Goal: Task Accomplishment & Management: Complete application form

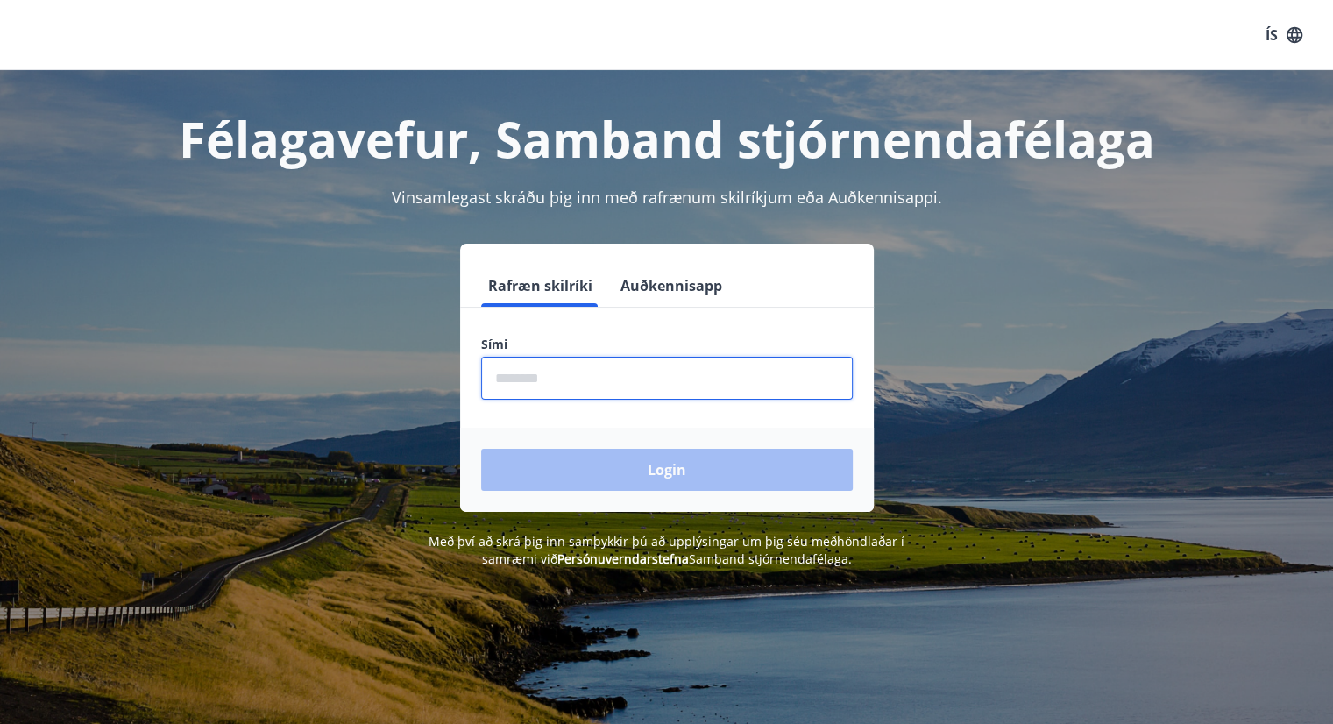
click at [566, 372] on input "phone" at bounding box center [667, 378] width 372 height 43
type input "********"
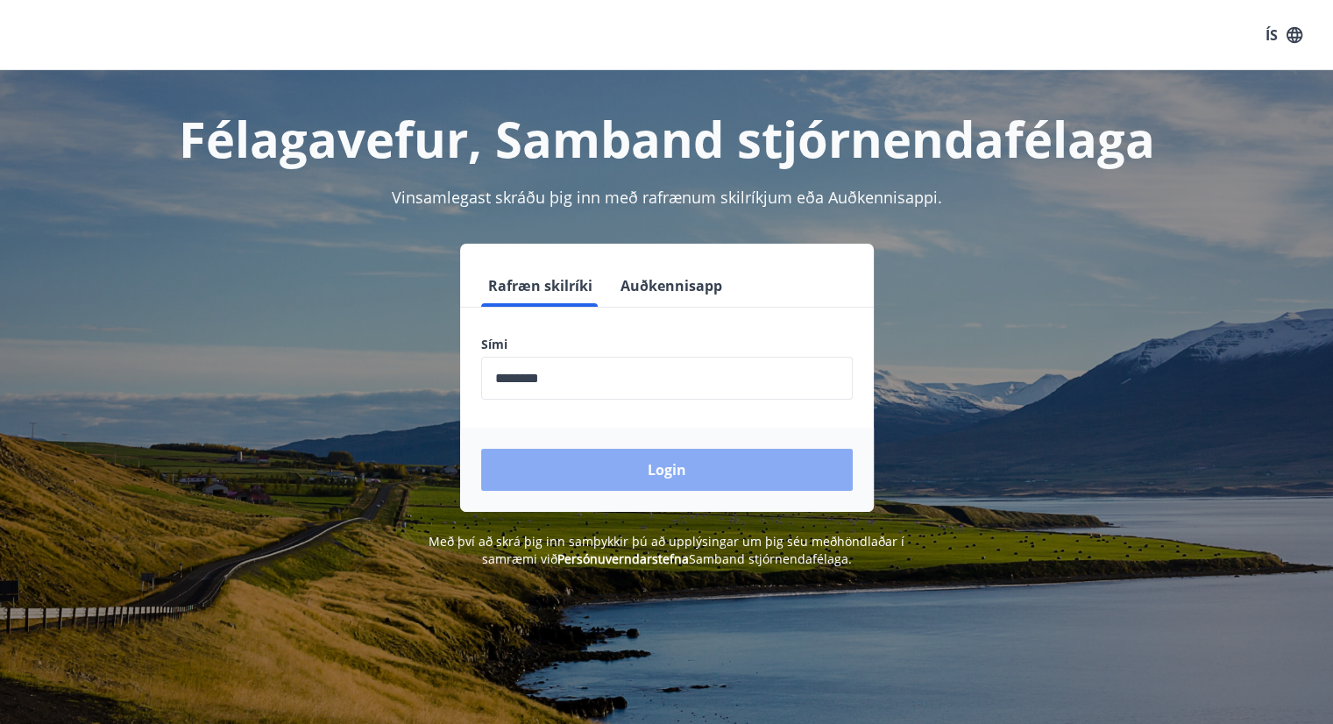
click at [574, 468] on button "Login" at bounding box center [667, 470] width 372 height 42
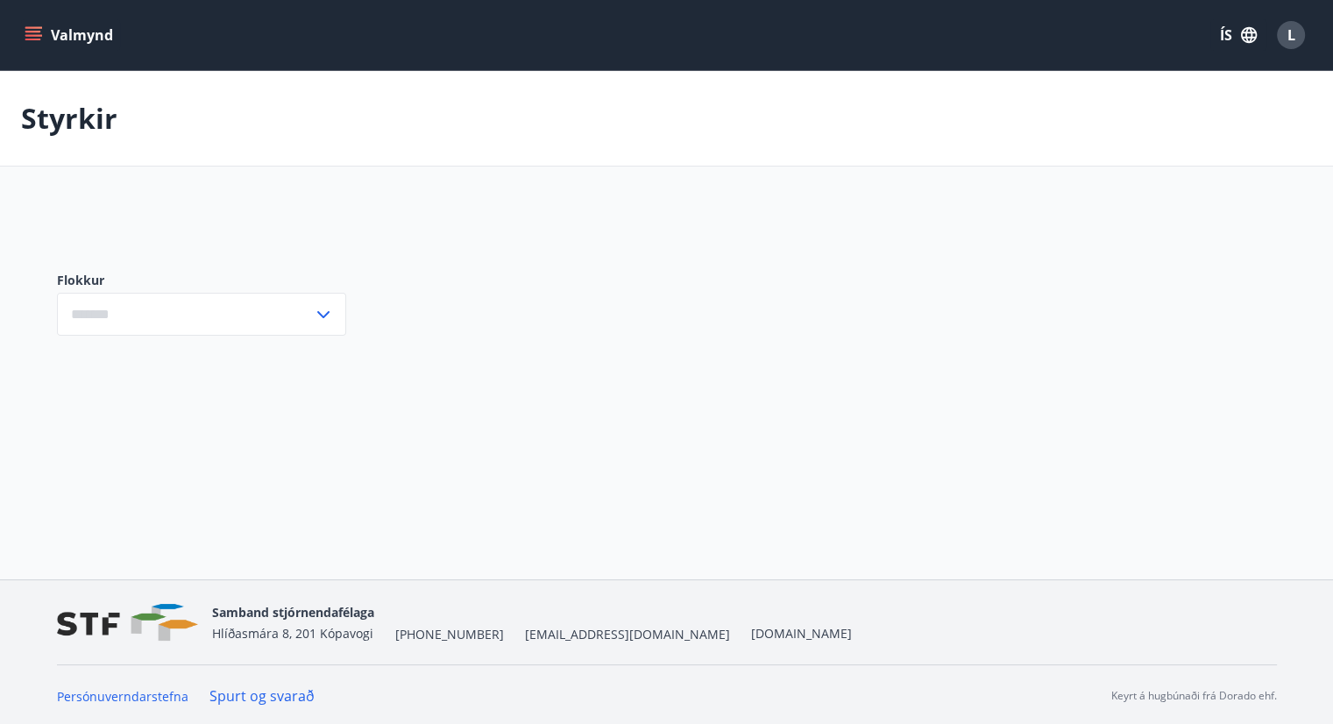
type input "***"
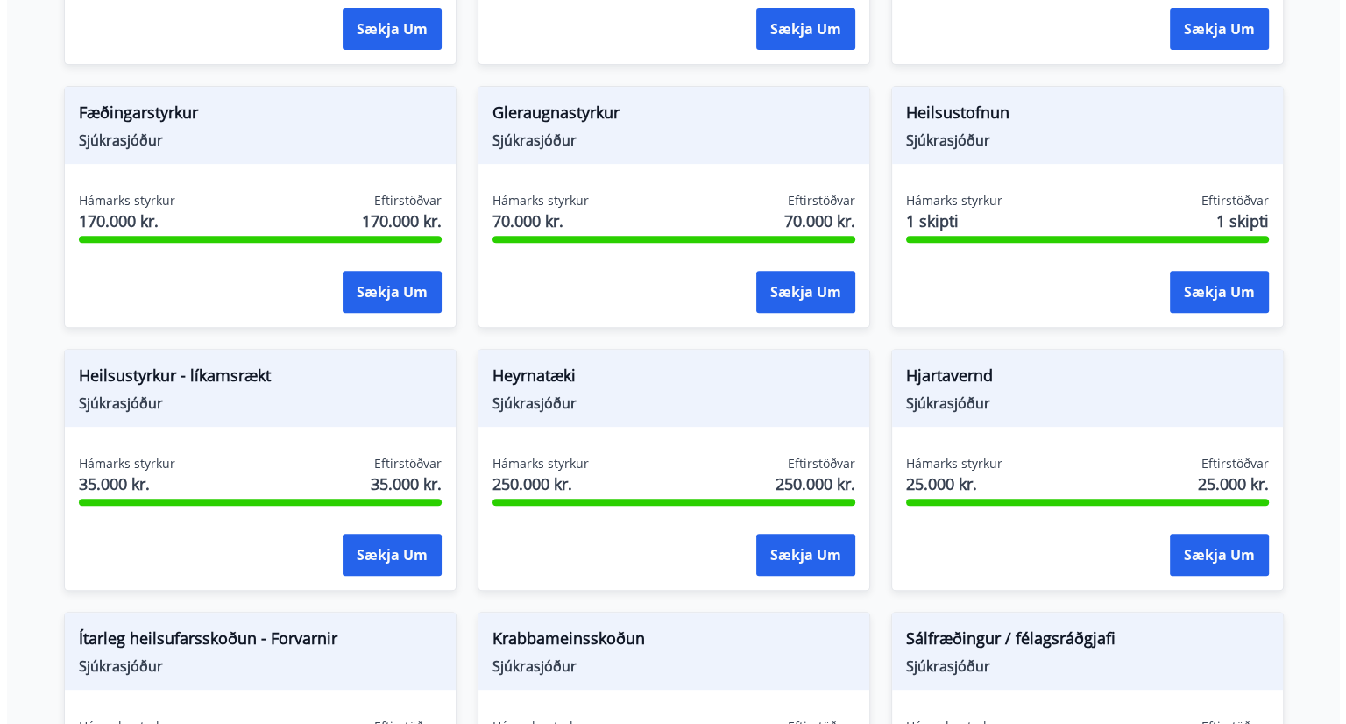
scroll to position [649, 0]
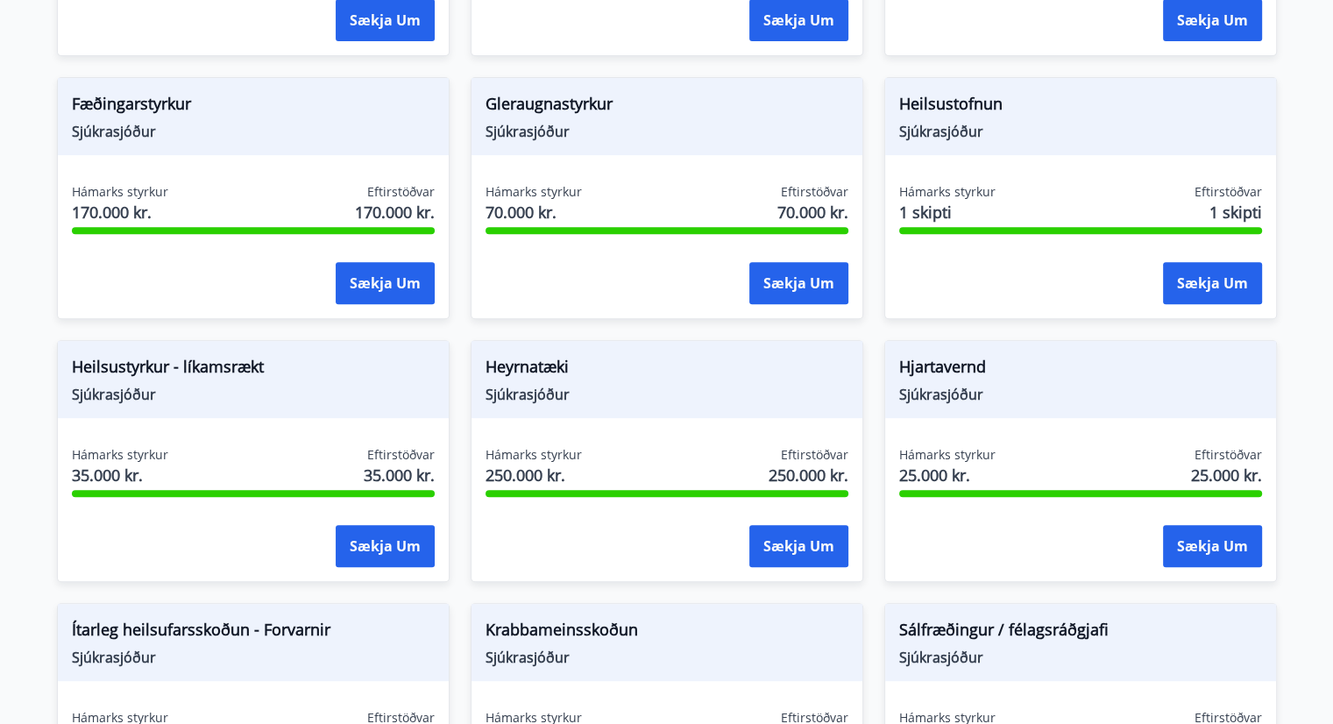
click at [704, 194] on div "Hámarks styrkur 70.000 kr. Eftirstöðvar 70.000 kr." at bounding box center [667, 205] width 363 height 44
click at [578, 100] on span "Gleraugnastyrkur" at bounding box center [667, 107] width 363 height 30
click at [772, 298] on button "Sækja um" at bounding box center [798, 283] width 99 height 42
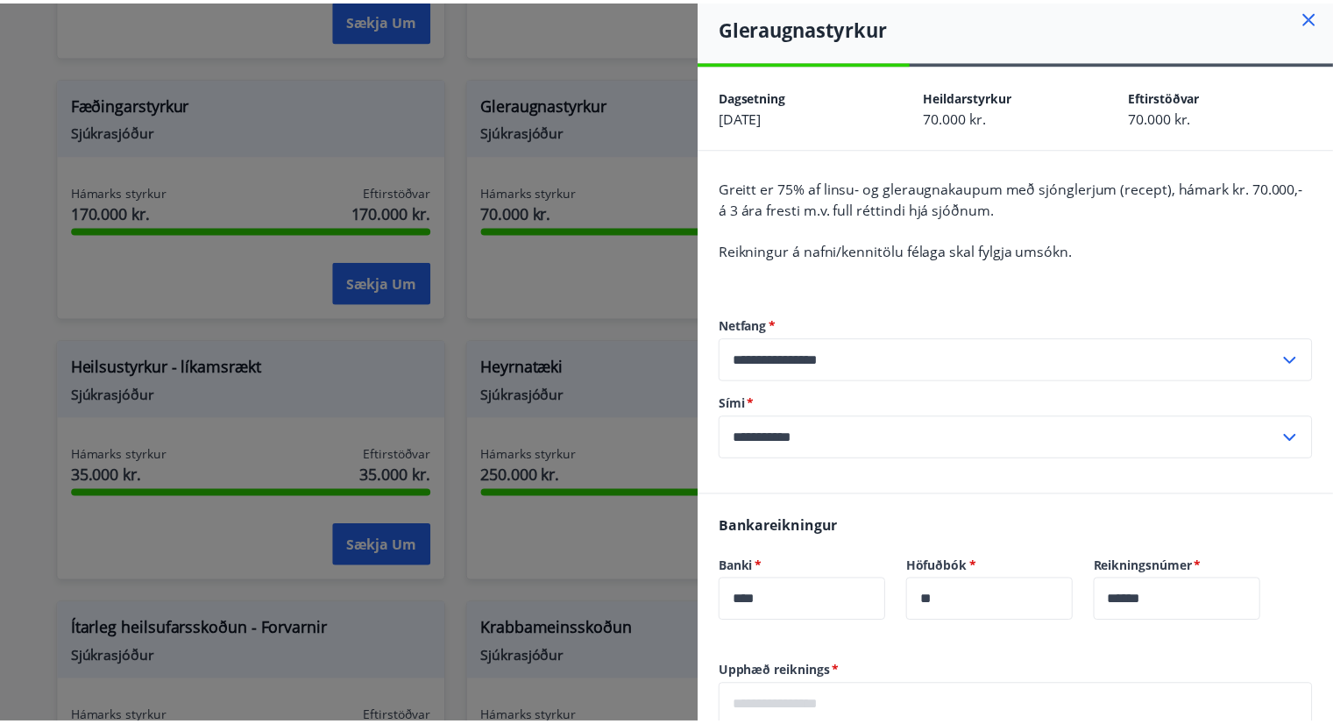
scroll to position [0, 0]
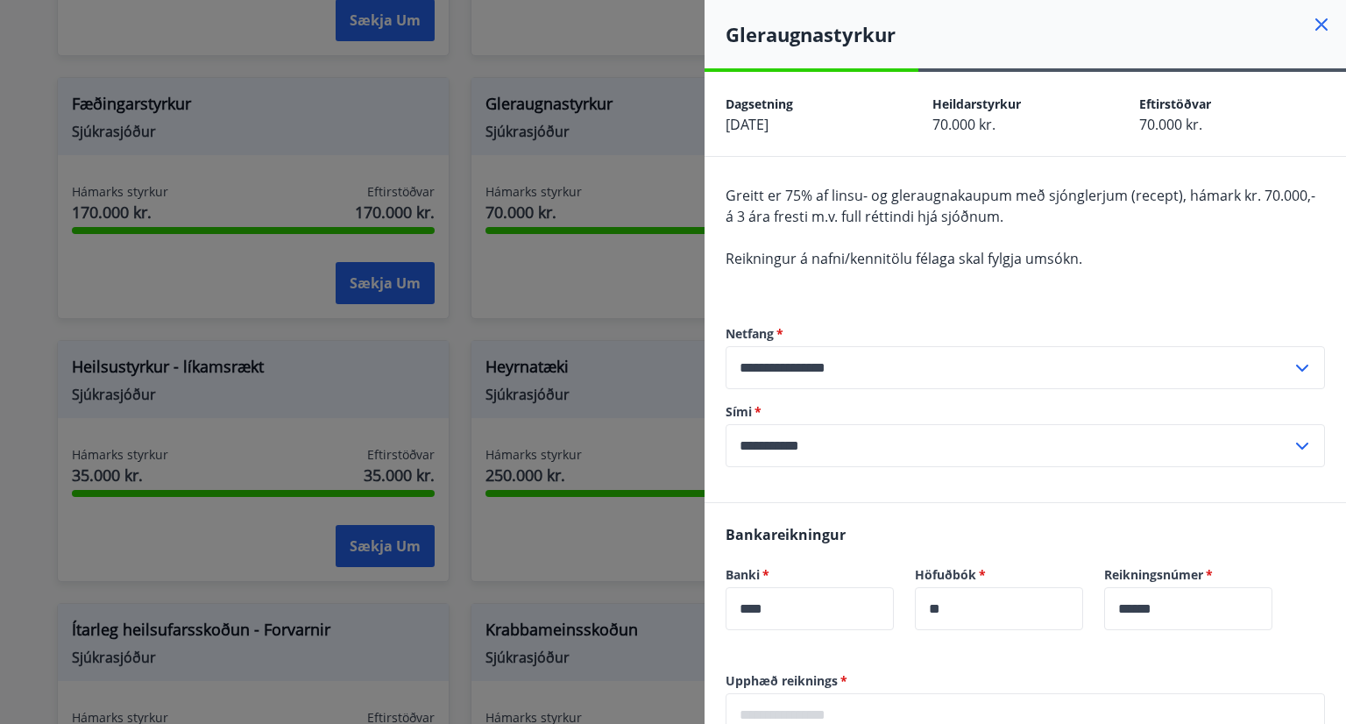
click at [548, 261] on div at bounding box center [673, 362] width 1346 height 724
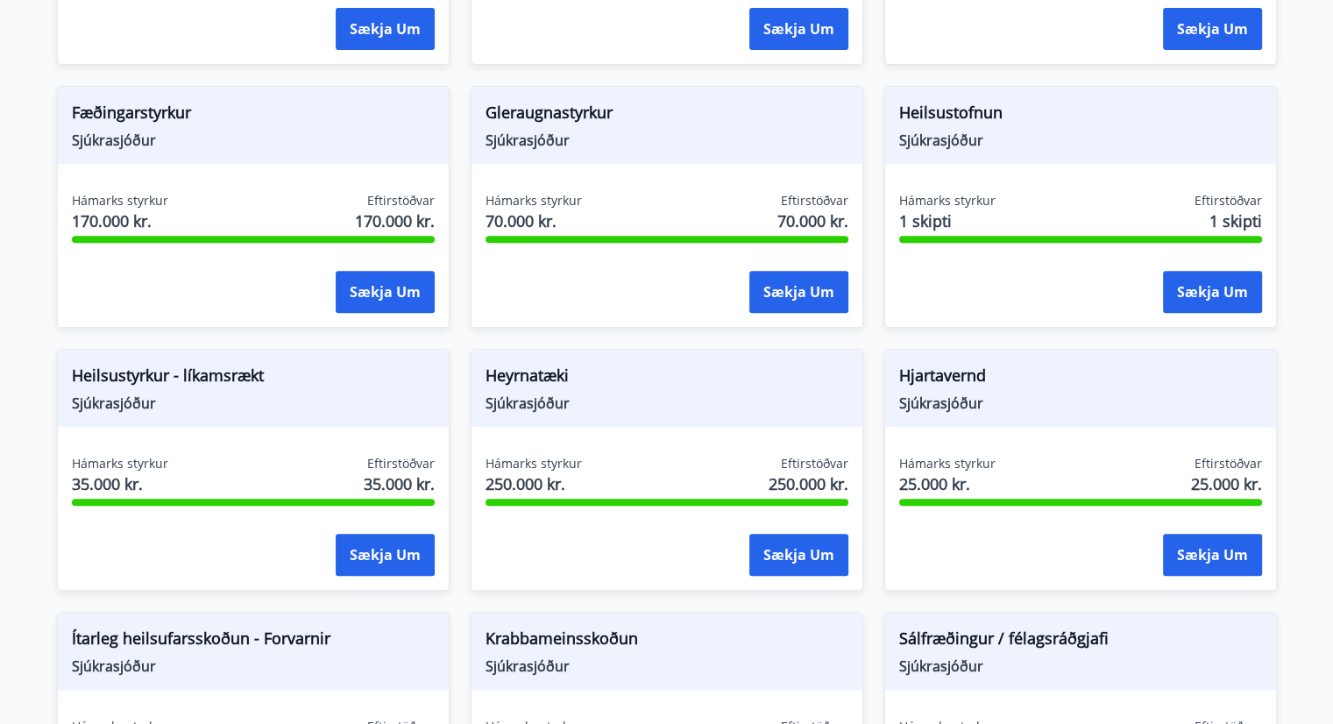
scroll to position [638, 0]
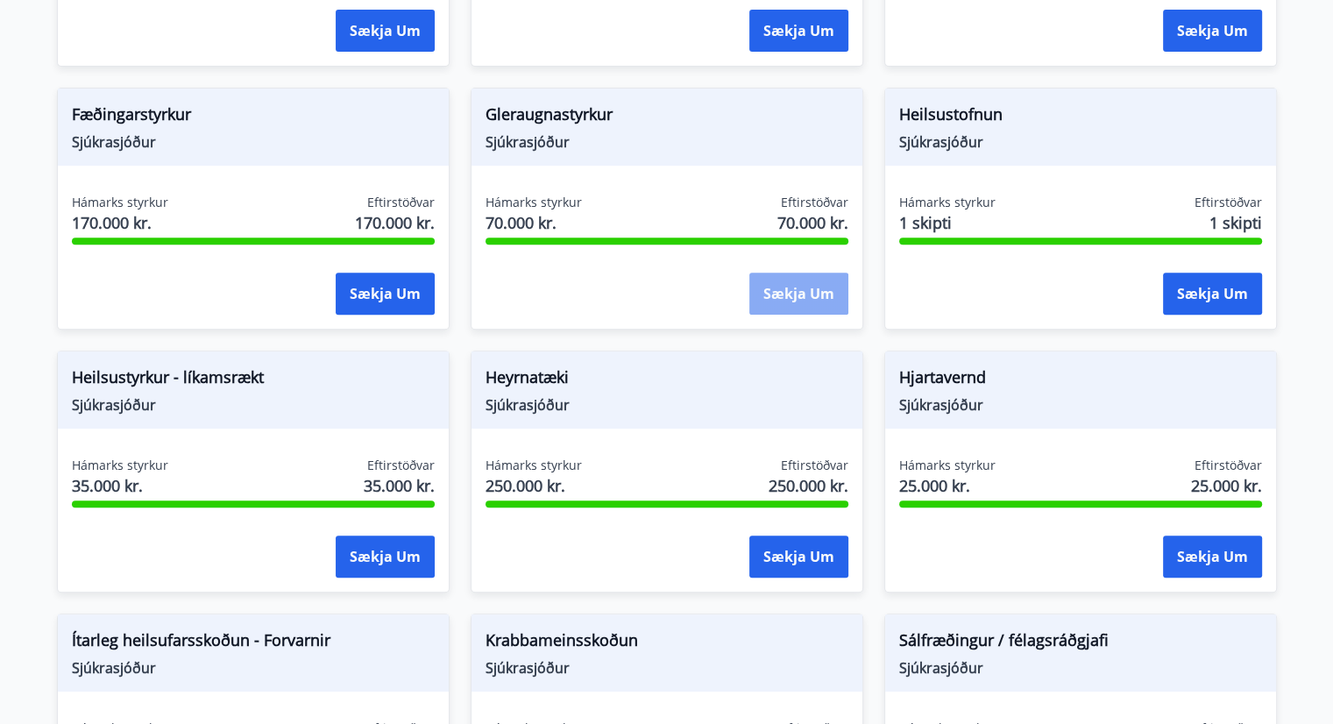
click at [792, 292] on button "Sækja um" at bounding box center [798, 294] width 99 height 42
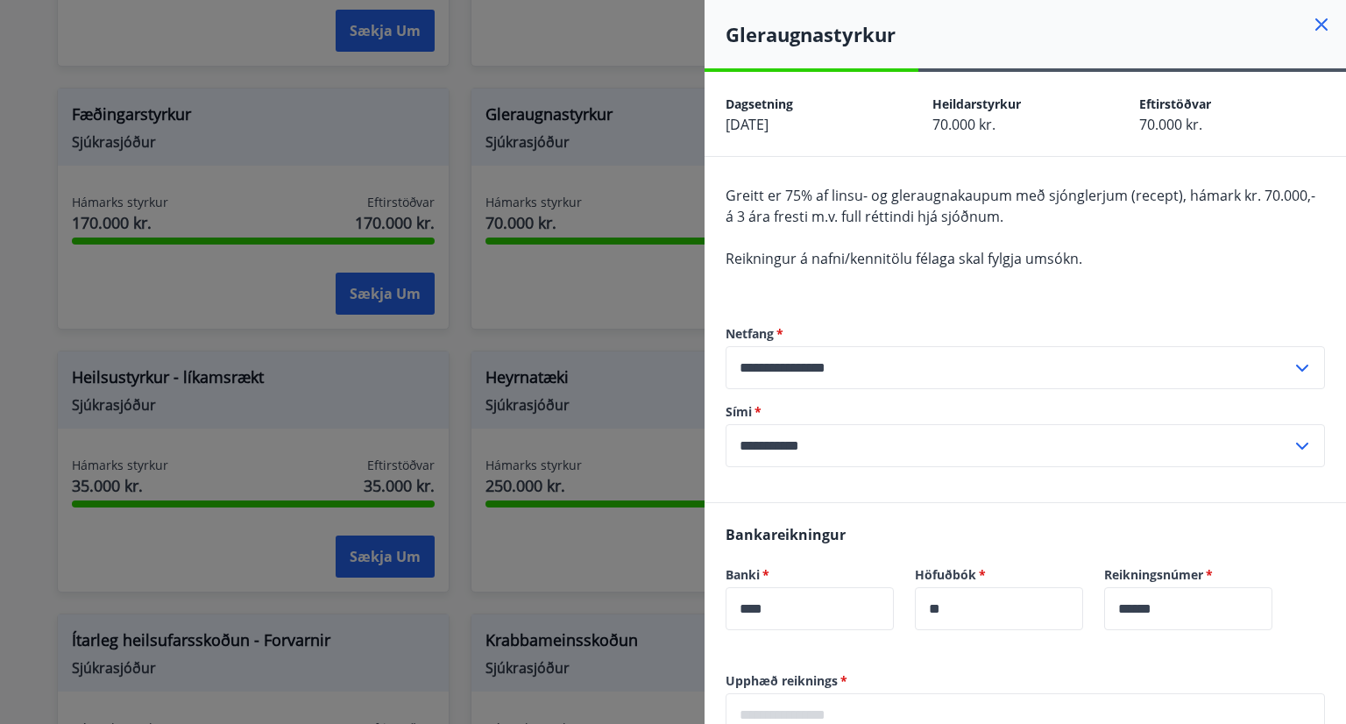
click at [1311, 30] on icon at bounding box center [1321, 24] width 21 height 21
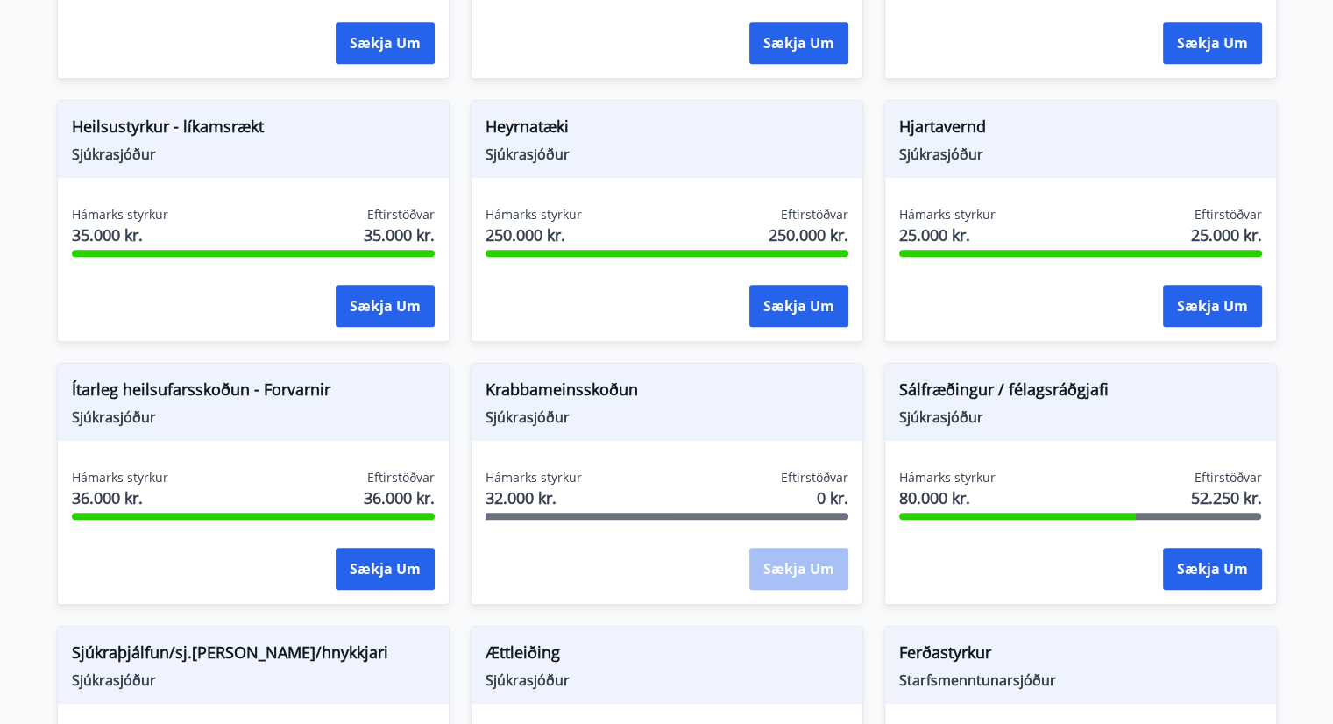
scroll to position [875, 0]
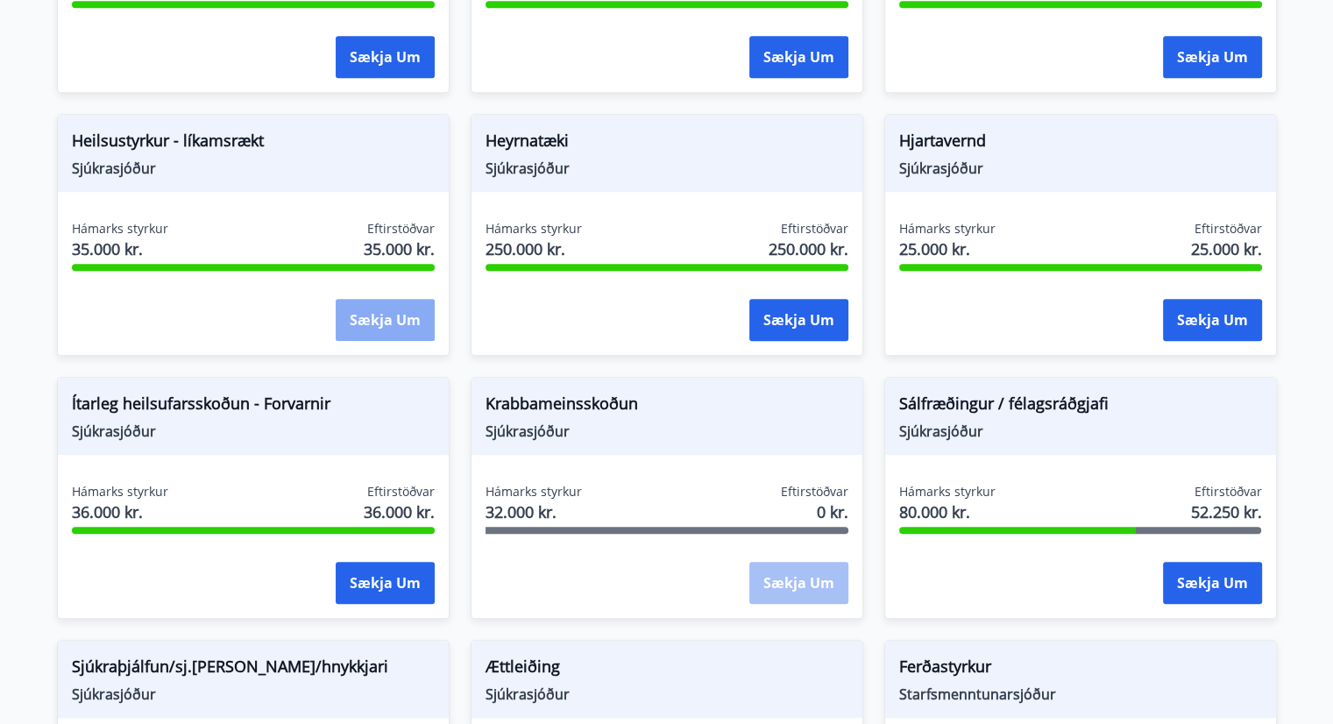
click at [381, 325] on button "Sækja um" at bounding box center [385, 320] width 99 height 42
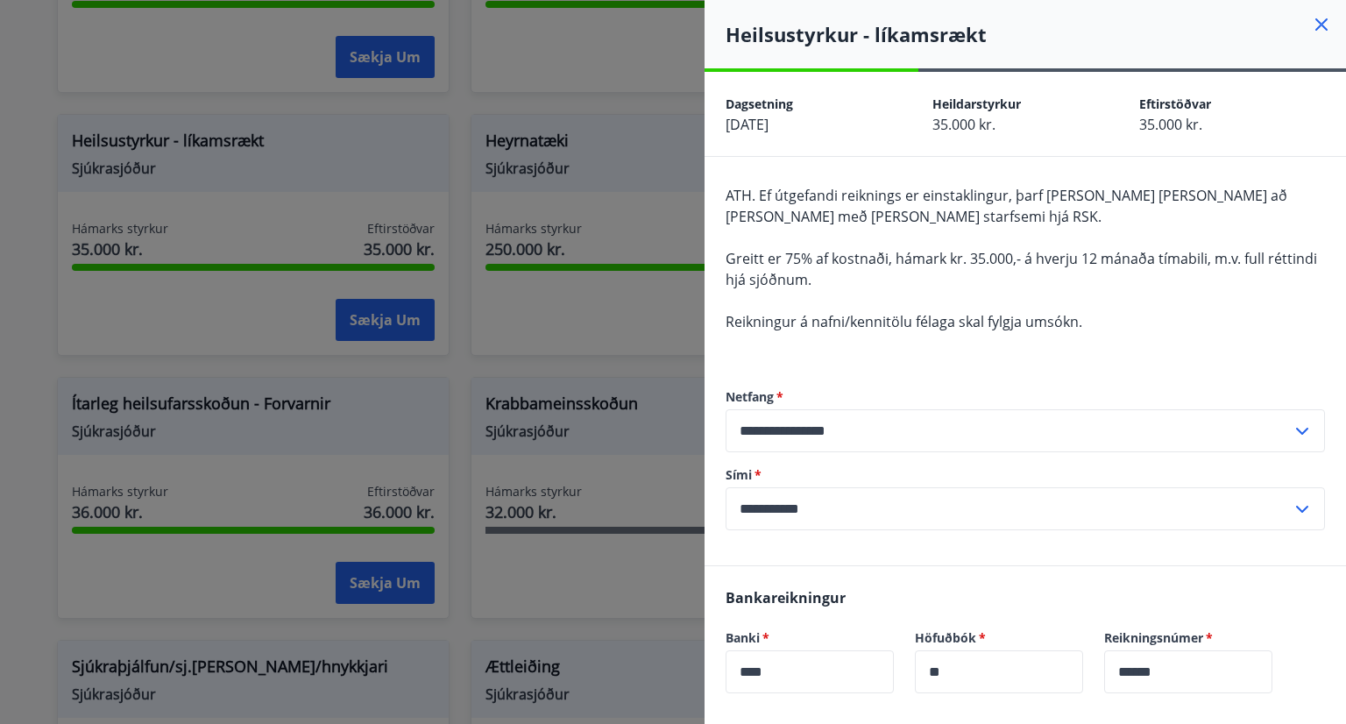
click at [1315, 25] on icon at bounding box center [1321, 24] width 12 height 12
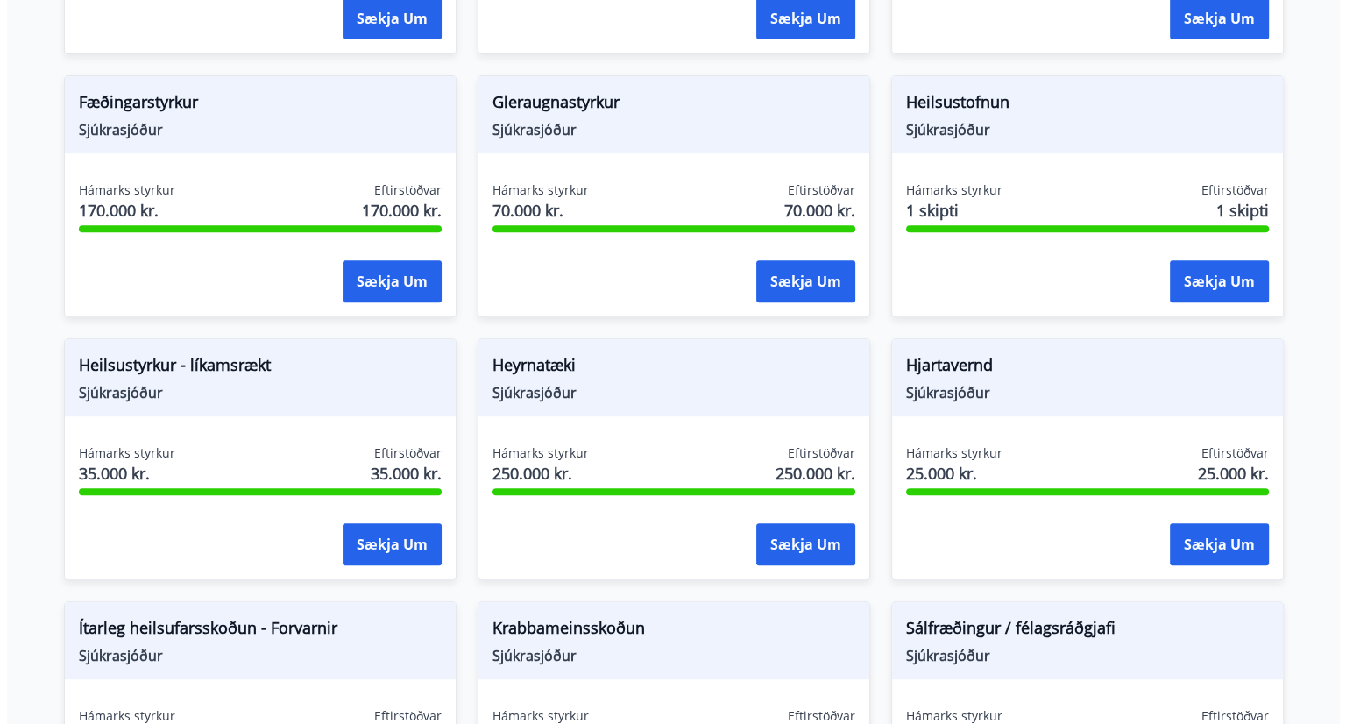
scroll to position [649, 0]
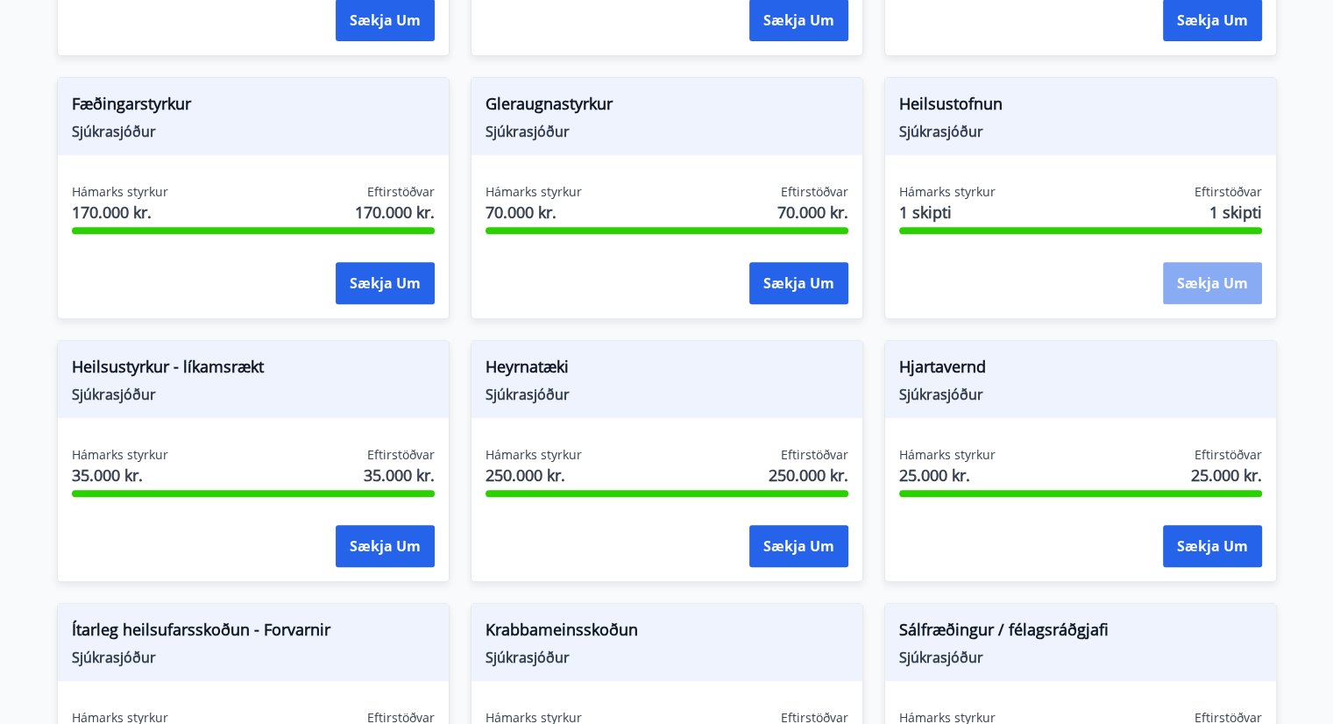
click at [1237, 285] on button "Sækja um" at bounding box center [1212, 283] width 99 height 42
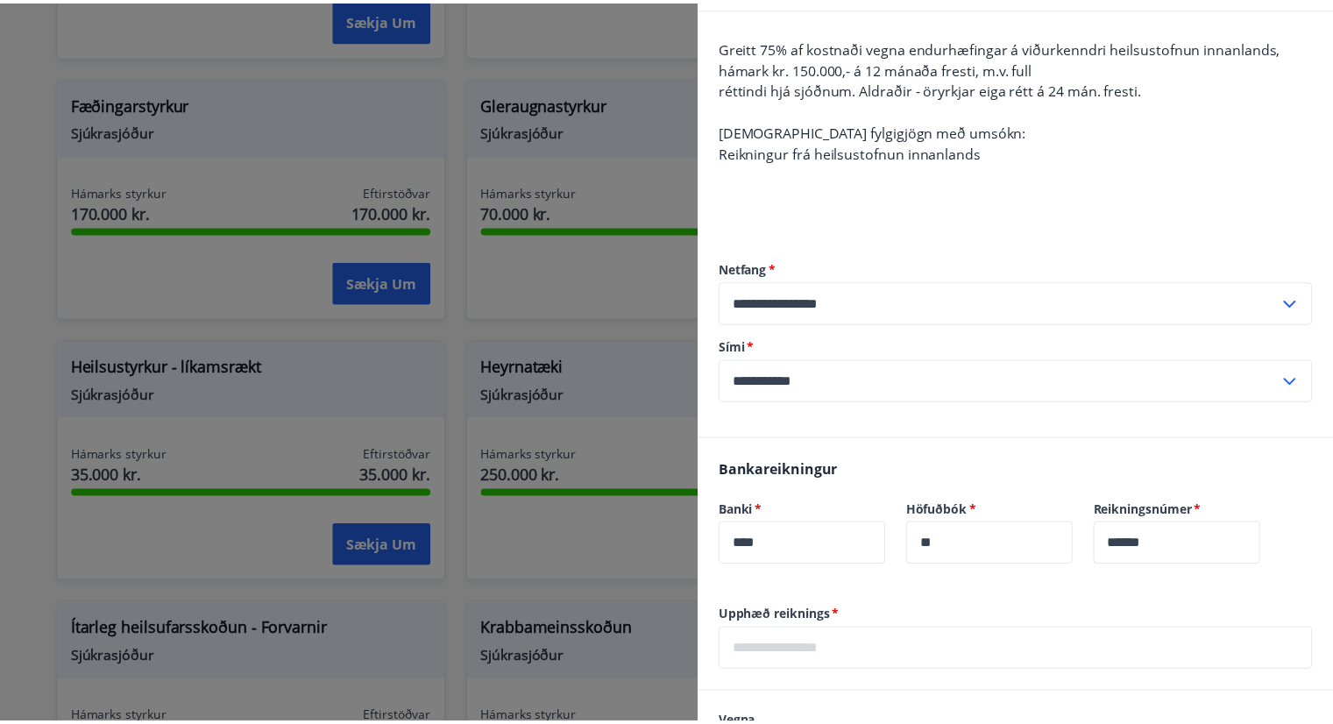
scroll to position [151, 0]
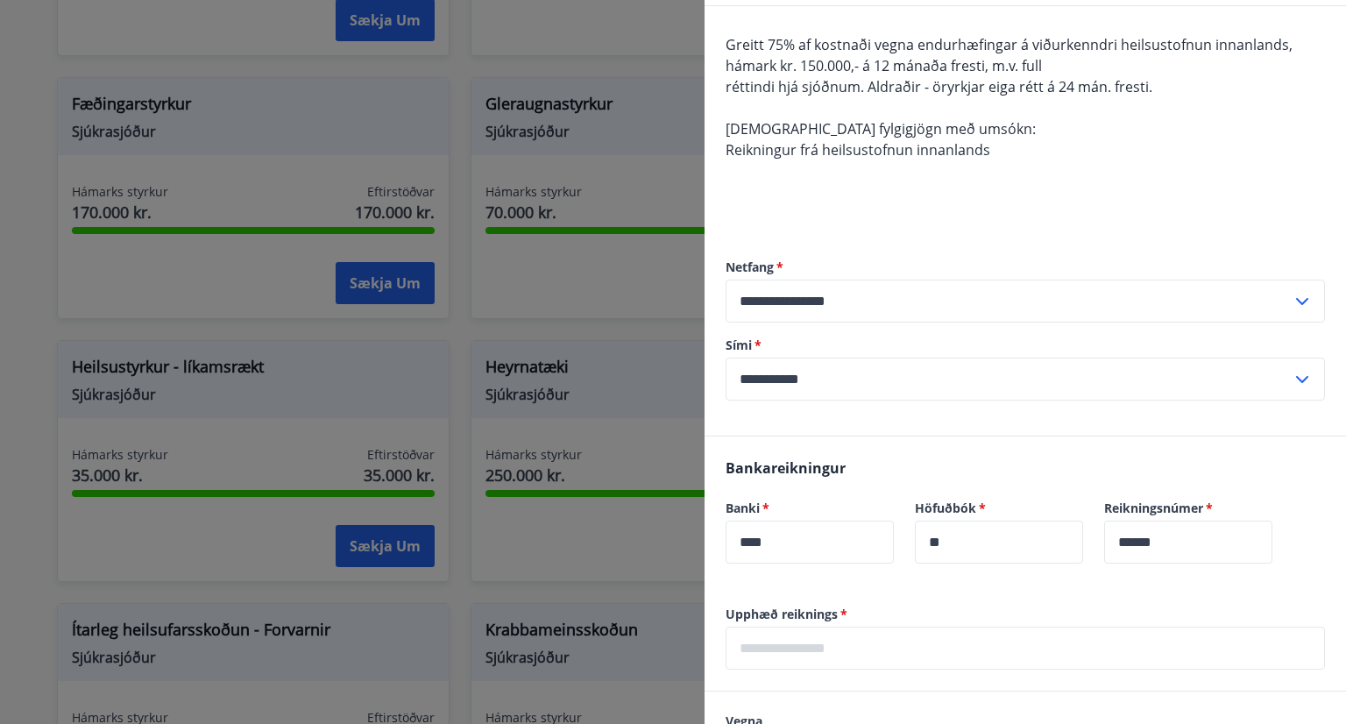
click at [661, 25] on div at bounding box center [673, 362] width 1346 height 724
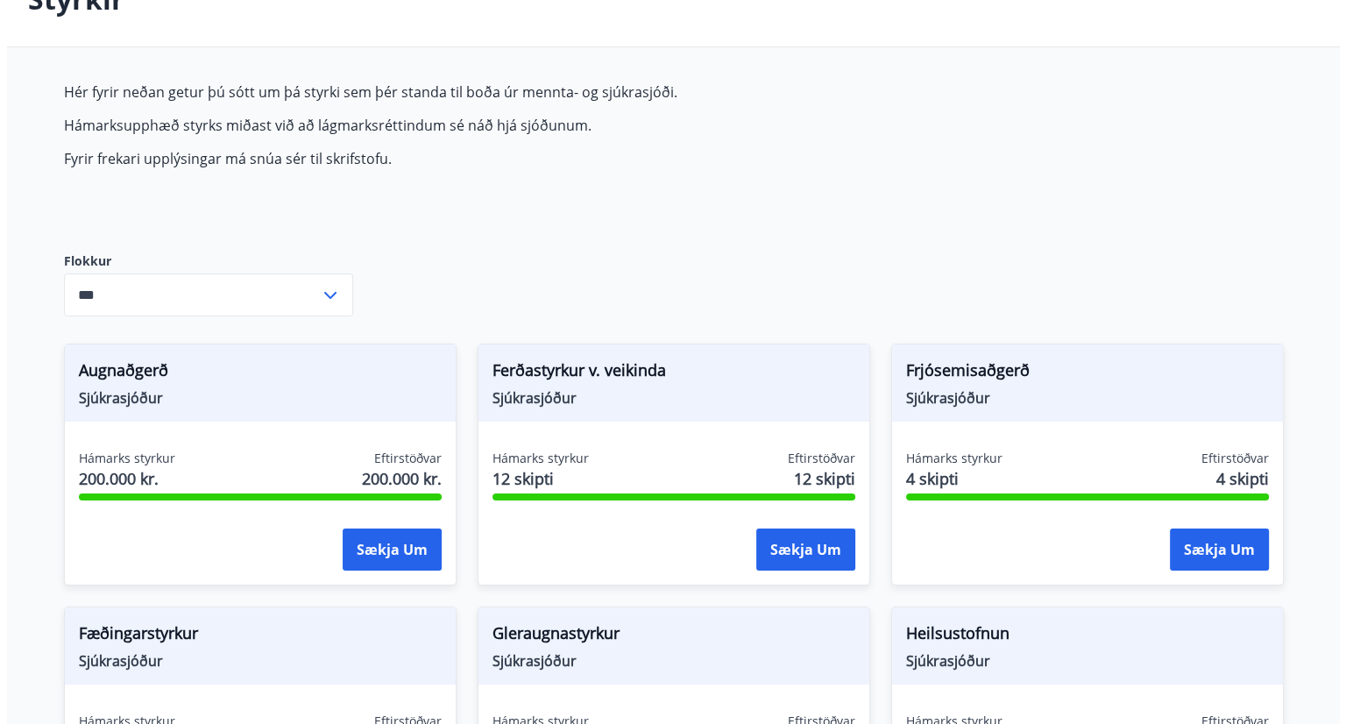
scroll to position [0, 0]
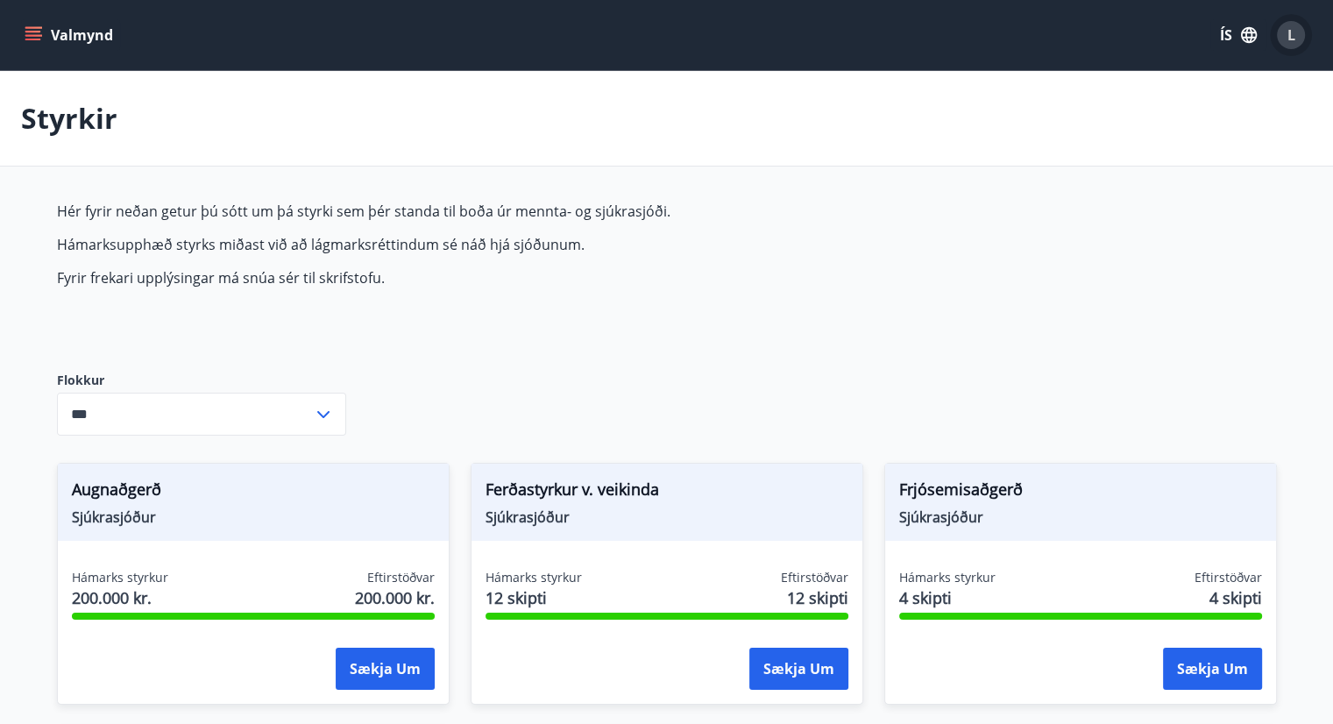
click at [1294, 36] on span "L" at bounding box center [1291, 34] width 8 height 19
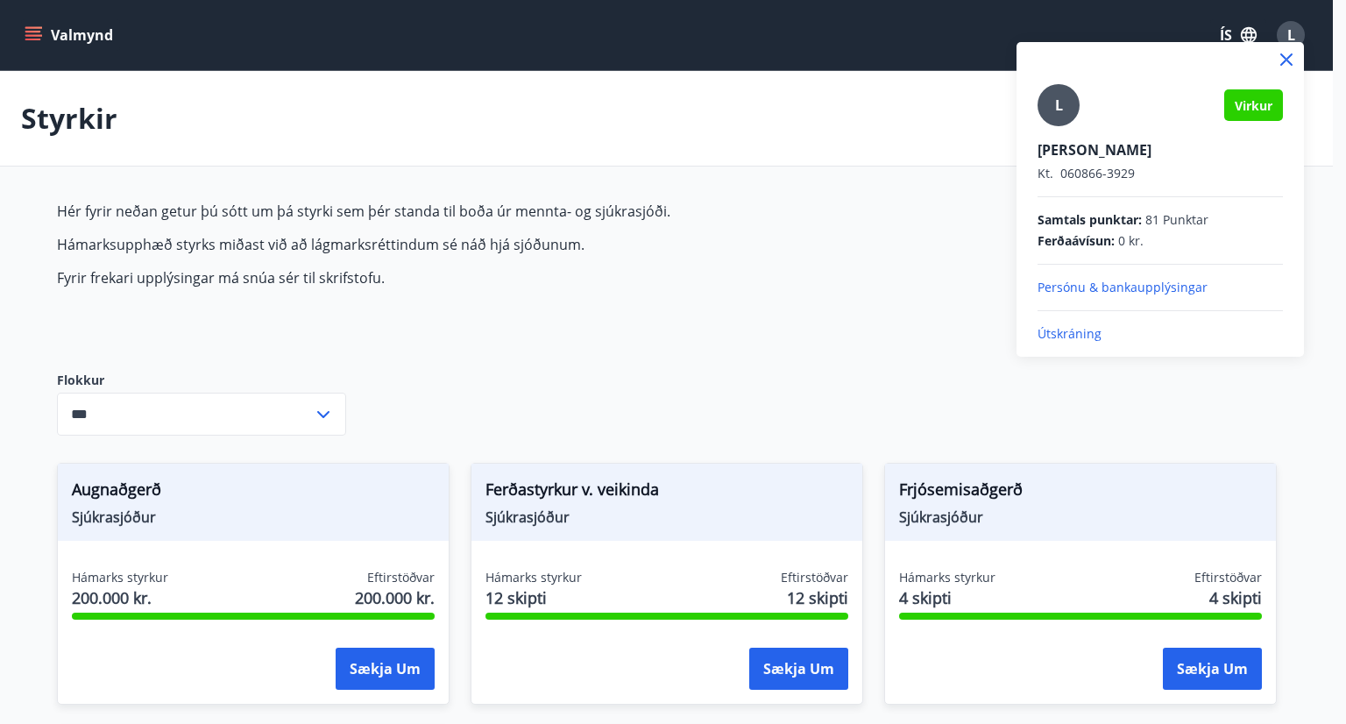
click at [1074, 338] on p "Útskráning" at bounding box center [1160, 334] width 245 height 18
